Goal: Check status: Check status

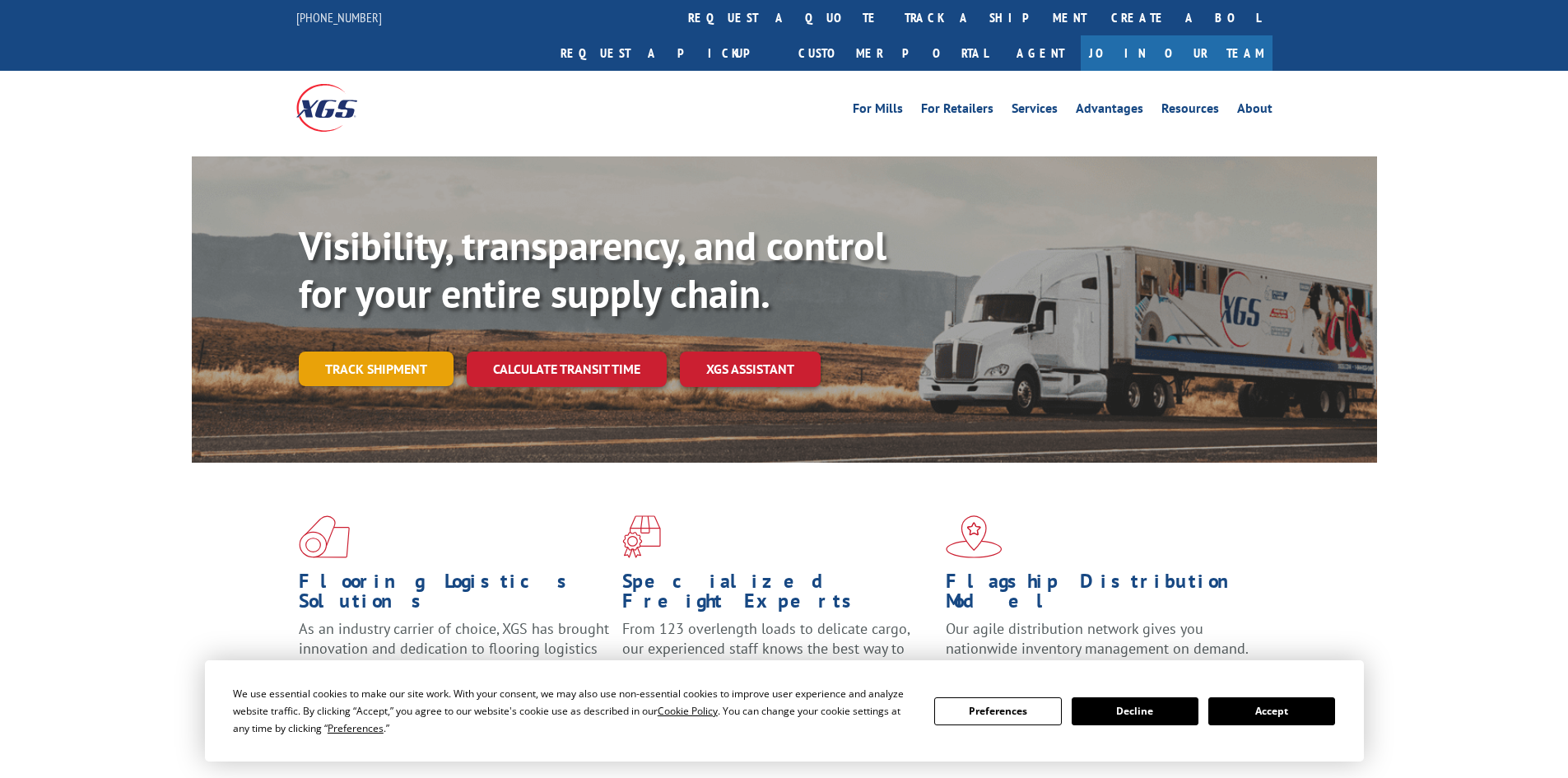
click at [393, 353] on div "Visibility, transparency, and control for your entire supply chain. Track shipm…" at bounding box center [837, 337] width 1079 height 230
click at [403, 351] on link "Track shipment" at bounding box center [375, 368] width 155 height 34
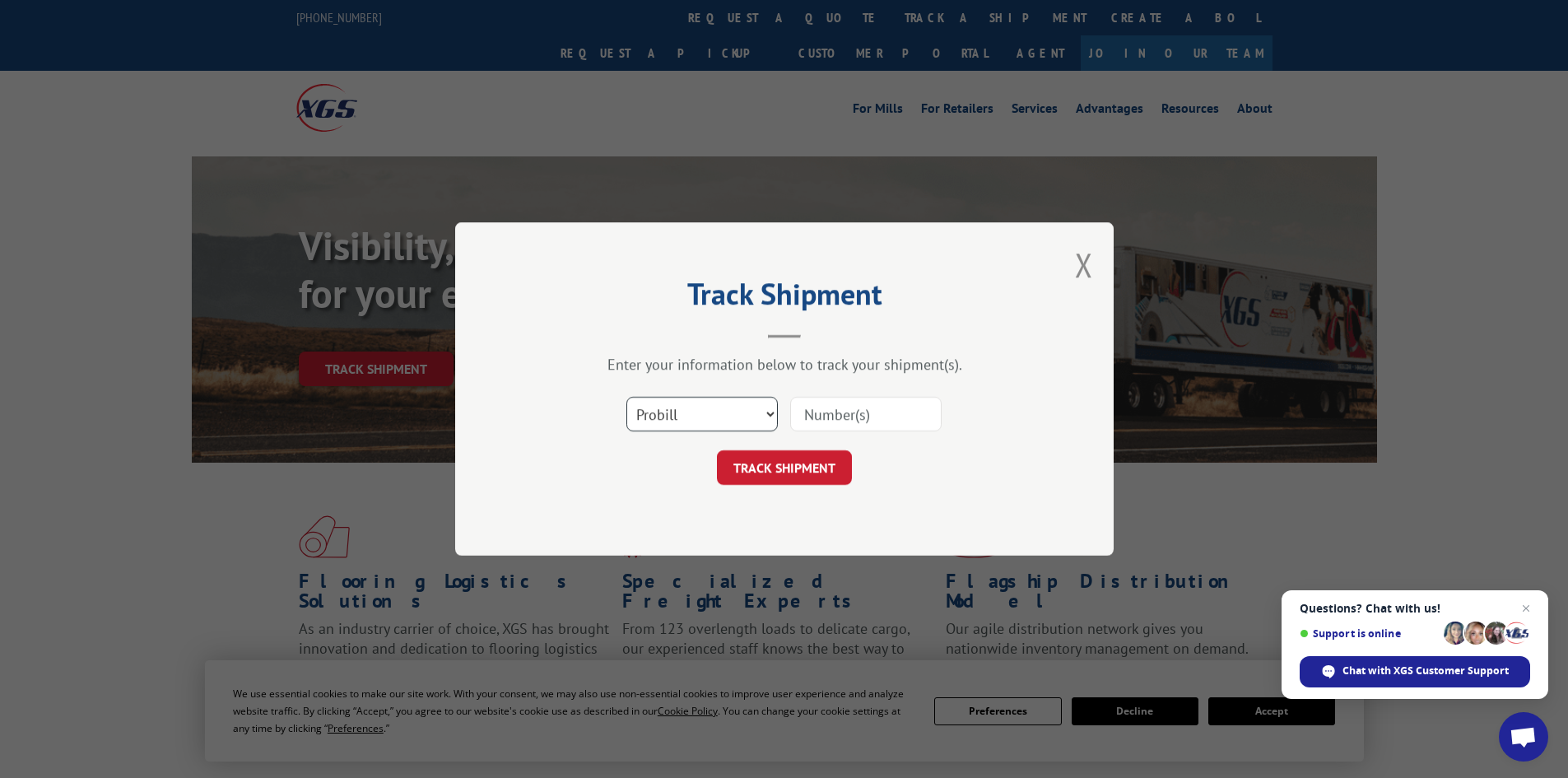
drag, startPoint x: 673, startPoint y: 407, endPoint x: 681, endPoint y: 402, distance: 9.4
click at [674, 405] on select "Select category... Probill BOL PO" at bounding box center [701, 413] width 151 height 34
select select "bol"
click at [626, 397] on select "Select category... Probill BOL PO" at bounding box center [701, 413] width 151 height 34
click at [847, 412] on input at bounding box center [866, 413] width 151 height 34
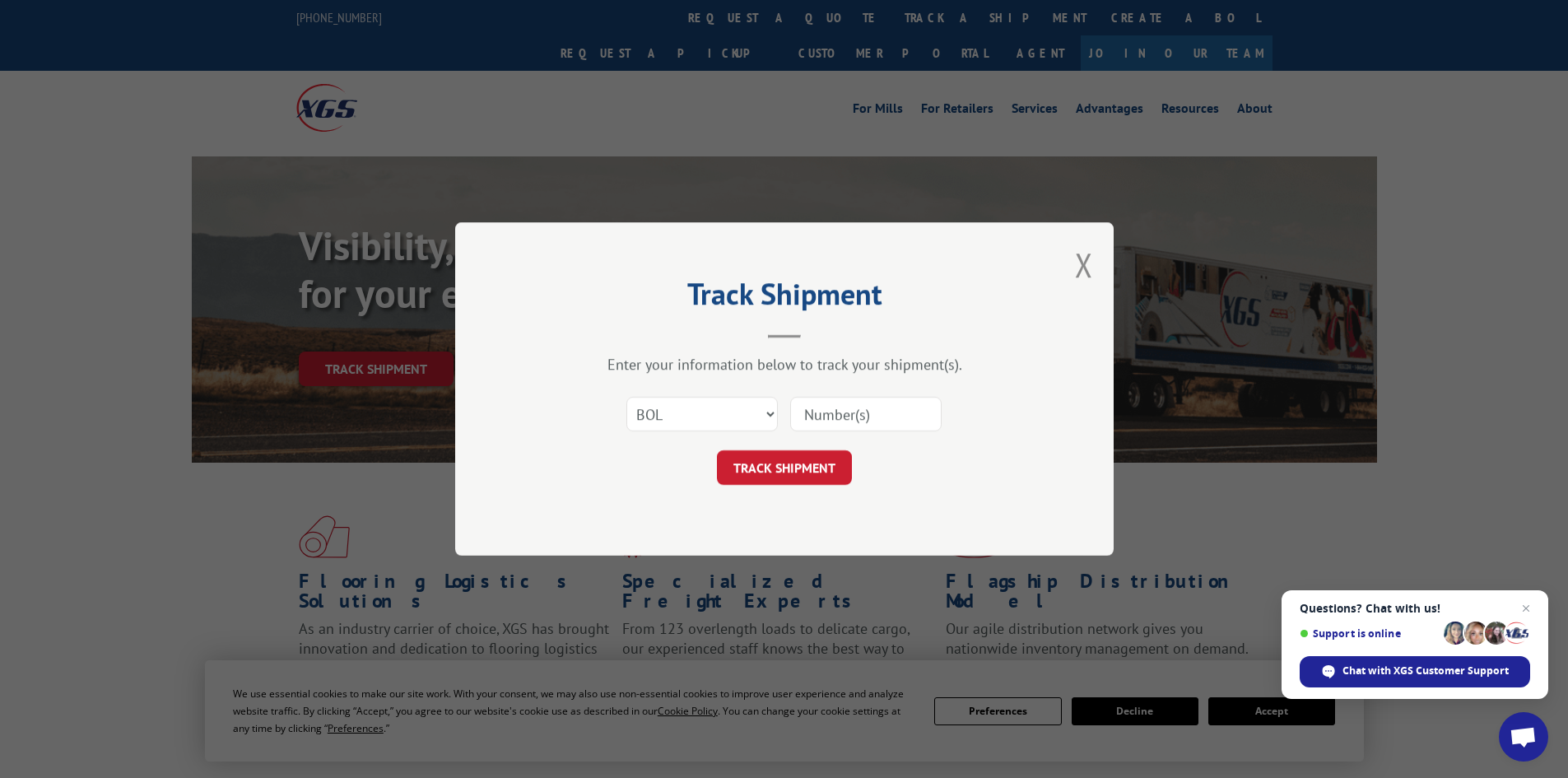
paste input "6024555"
type input "6024555"
click at [769, 470] on button "TRACK SHIPMENT" at bounding box center [784, 467] width 135 height 34
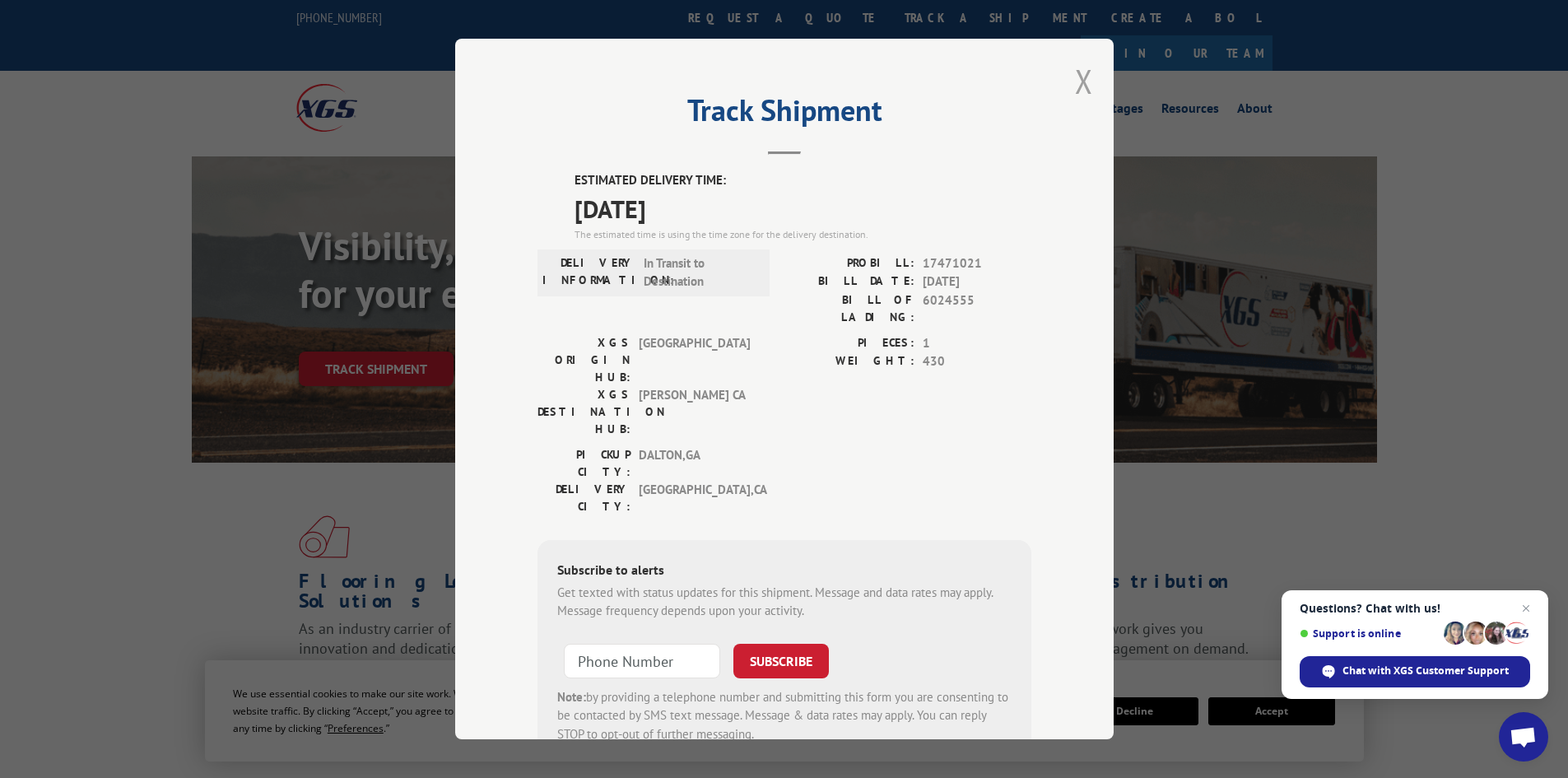
click at [1075, 77] on button "Close modal" at bounding box center [1084, 80] width 19 height 43
